Goal: Task Accomplishment & Management: Use online tool/utility

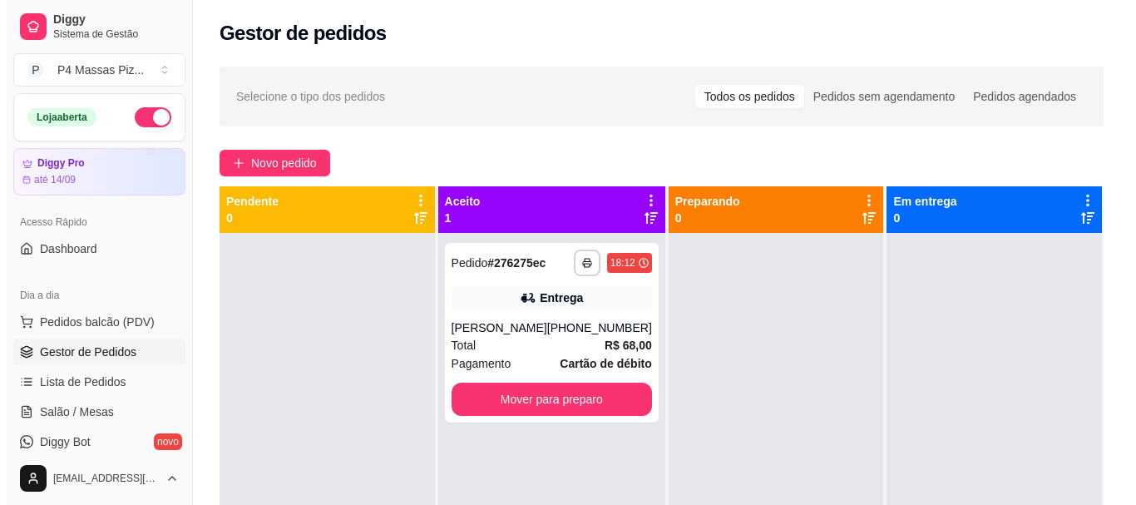
scroll to position [110, 0]
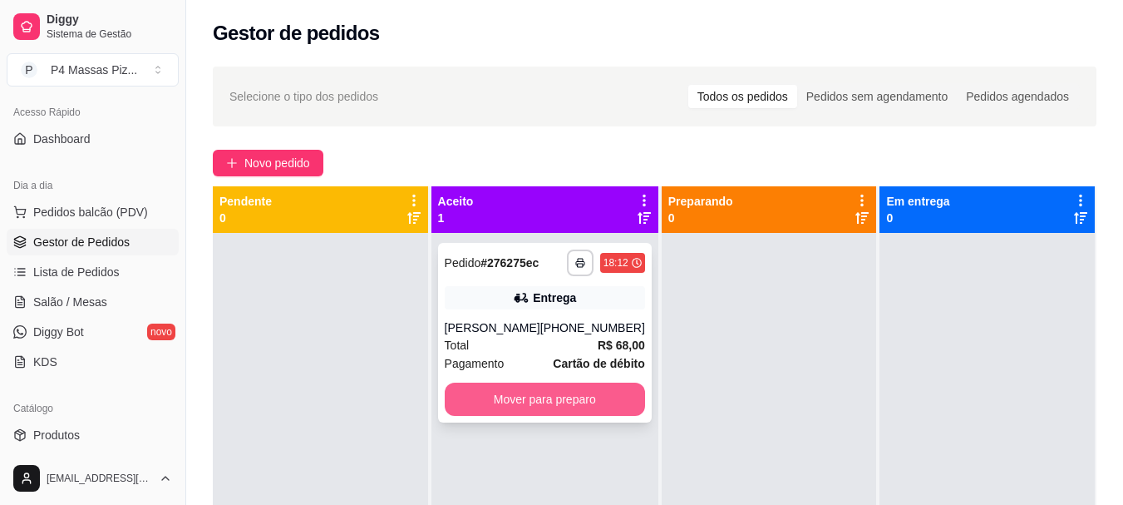
click at [598, 390] on button "Mover para preparo" at bounding box center [545, 398] width 200 height 33
click at [598, 390] on div "Mover para preparo" at bounding box center [545, 398] width 200 height 33
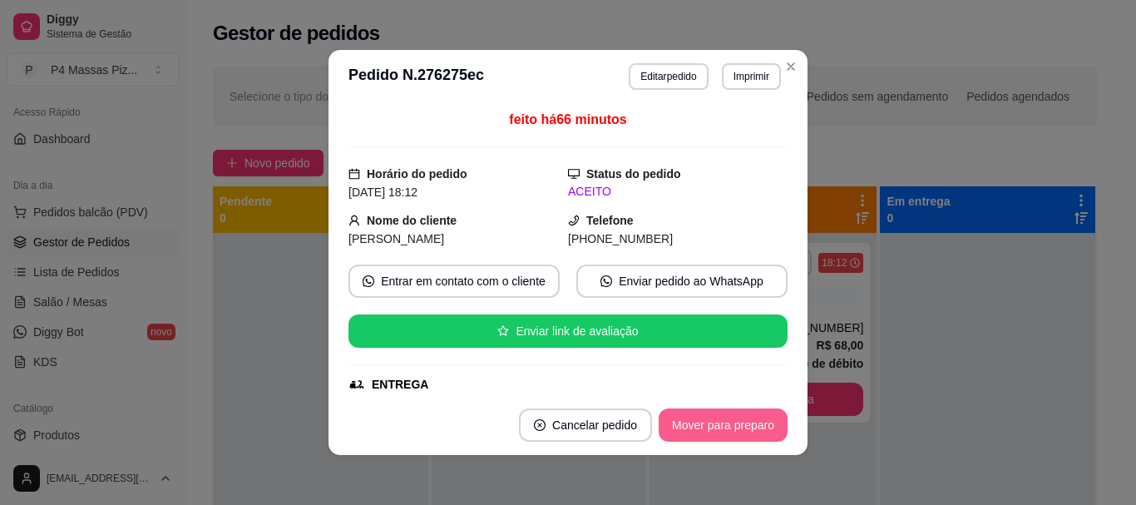
click at [673, 418] on button "Mover para preparo" at bounding box center [722, 424] width 129 height 33
click at [713, 431] on button "Mover para entrega" at bounding box center [723, 424] width 128 height 33
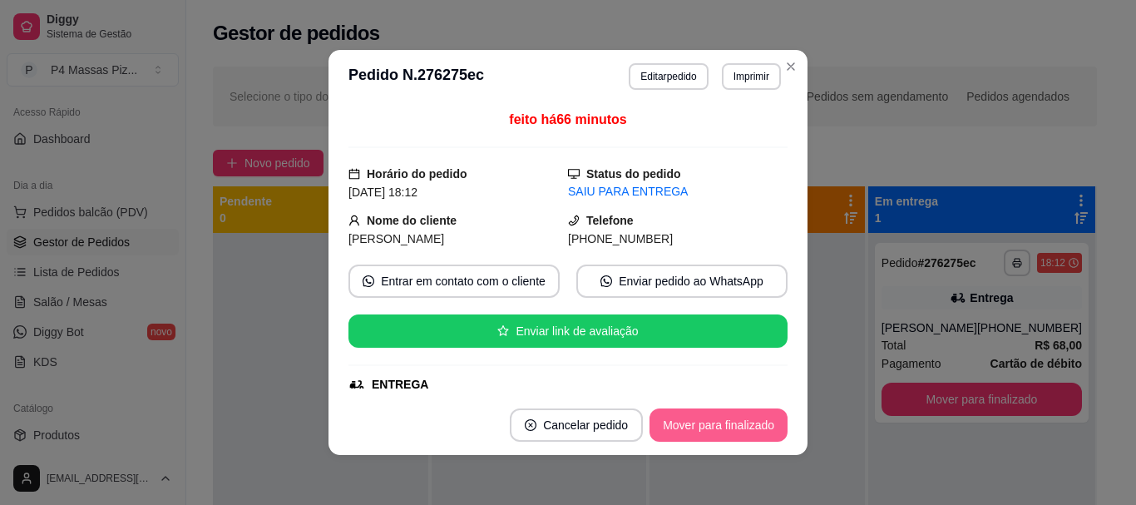
click at [709, 418] on button "Mover para finalizado" at bounding box center [718, 424] width 138 height 33
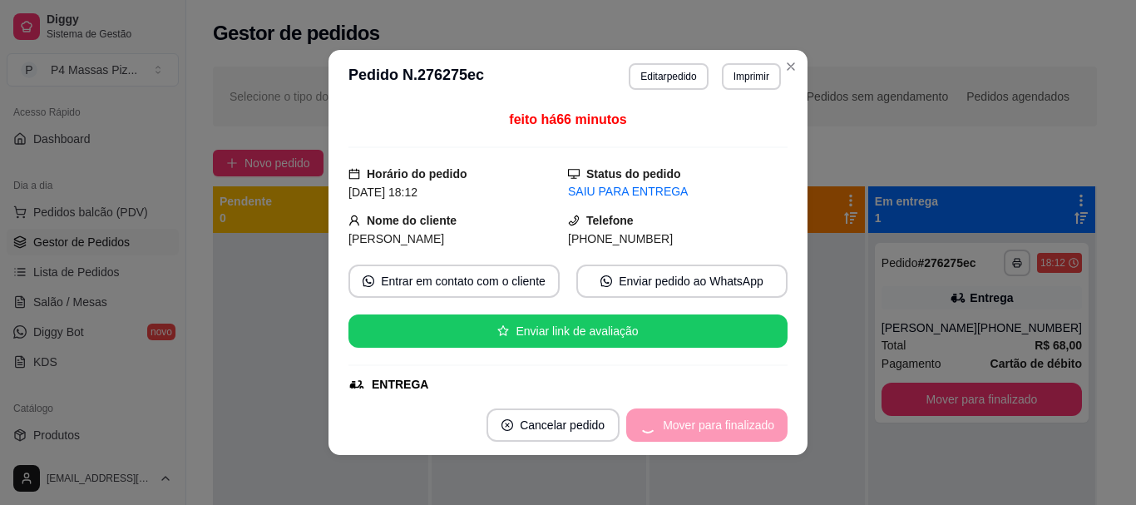
click at [709, 418] on div "Mover para finalizado" at bounding box center [706, 424] width 161 height 33
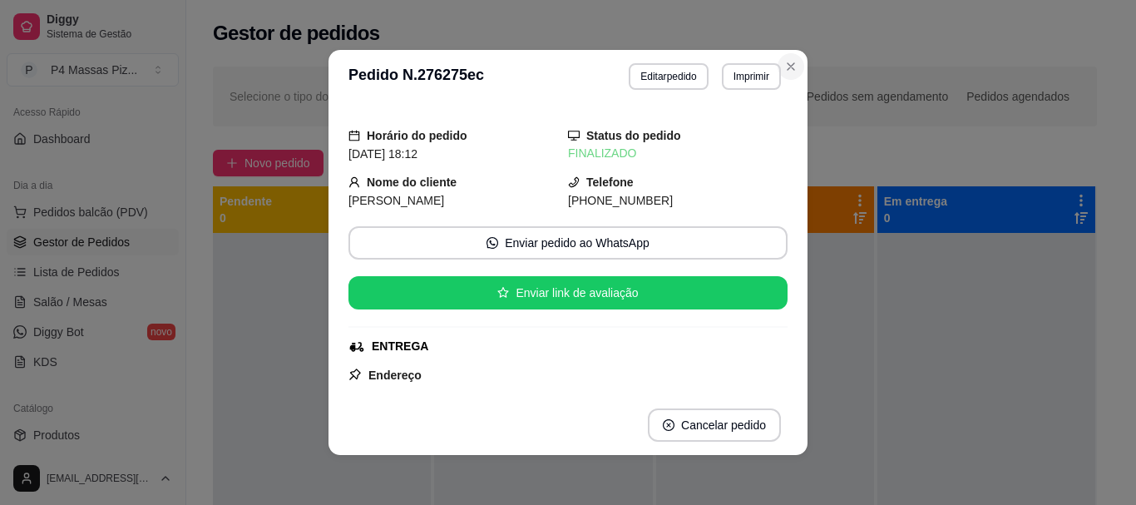
click at [782, 65] on div "Selecione o tipo dos pedidos Todos os pedidos Pedidos sem agendamento Pedidos a…" at bounding box center [654, 384] width 937 height 654
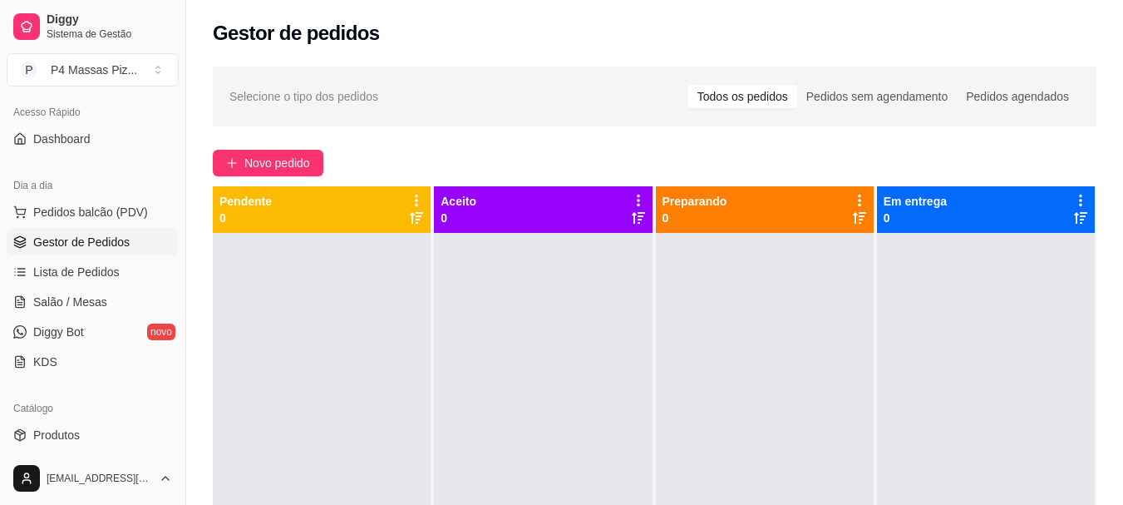
click at [589, 152] on div "Novo pedido" at bounding box center [655, 163] width 884 height 27
